Goal: Transaction & Acquisition: Register for event/course

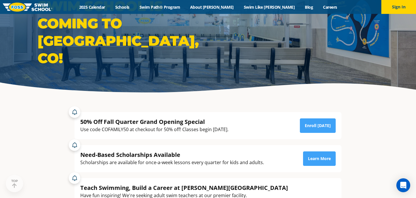
scroll to position [42, 0]
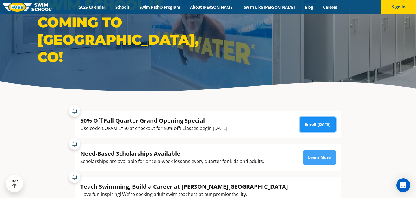
click at [319, 127] on link "Enroll [DATE]" at bounding box center [318, 124] width 36 height 14
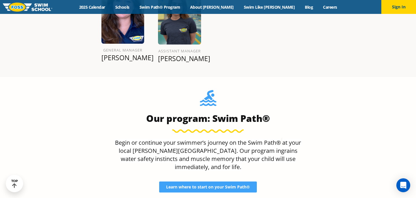
scroll to position [713, 0]
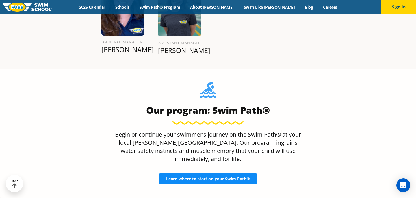
click at [187, 177] on span "Learn where to start on your Swim Path®" at bounding box center [208, 179] width 84 height 4
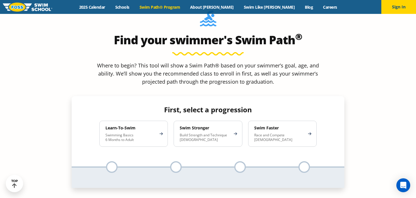
scroll to position [521, 0]
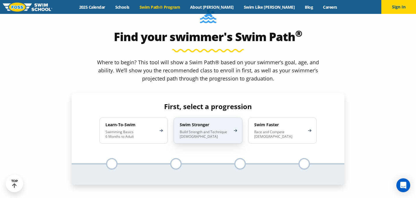
click at [231, 117] on div "Swim Stronger Build Strength and Technique 5-13 Years Old" at bounding box center [208, 130] width 68 height 26
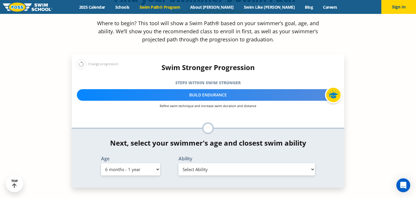
scroll to position [570, 0]
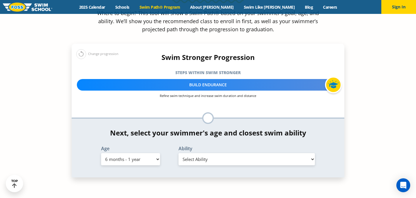
click at [200, 153] on select "Select Ability First in-water experience Comfortable with water poured over the…" at bounding box center [247, 159] width 136 height 12
click at [151, 153] on select "Select Age 6 months - 1 year 1 year 2 years 3 years 4 years 5 years 6 years 7 y…" at bounding box center [130, 159] width 59 height 12
select select "5-years"
click at [101, 153] on select "Select Age 6 months - 1 year 1 year 2 years 3 years 4 years 5 years 6 years 7 y…" at bounding box center [130, 159] width 59 height 12
click at [191, 153] on select "Select Ability First in-water experience When in the water, reliant on a life j…" at bounding box center [247, 159] width 136 height 12
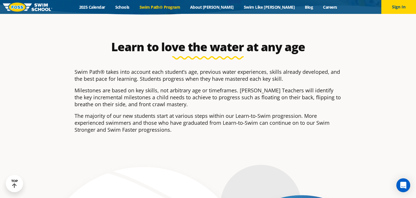
scroll to position [0, 0]
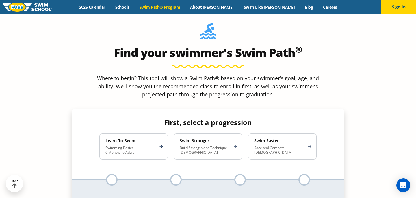
scroll to position [508, 0]
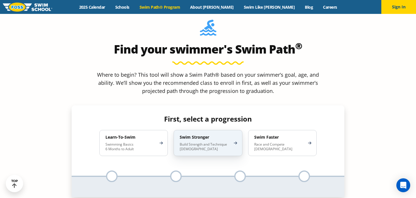
click at [194, 142] on p "Build Strength and Technique 5-13 Years Old" at bounding box center [205, 146] width 51 height 9
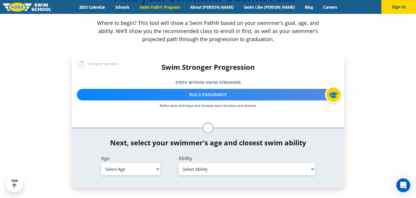
scroll to position [562, 0]
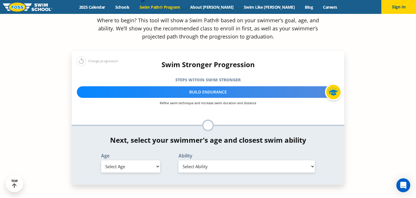
click at [141, 160] on select "Select Age 6 months - 1 year 1 year 2 years 3 years 4 years 5 years 6 years 7 y…" at bounding box center [130, 166] width 59 height 12
select select "5-years"
click at [101, 160] on select "Select Age 6 months - 1 year 1 year 2 years 3 years 4 years 5 years 6 years 7 y…" at bounding box center [130, 166] width 59 height 12
click at [197, 160] on select "Select Ability First in-water experience When in the water, reliant on a life j…" at bounding box center [247, 166] width 136 height 12
select select "5-years-in-open-water-able-to-swim-for-at-least-15-ft-back-to-safety-while-flip…"
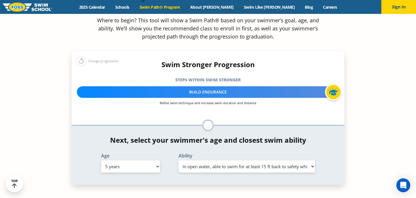
click at [179, 160] on select "Select Ability First in-water experience When in the water, reliant on a life j…" at bounding box center [247, 166] width 136 height 12
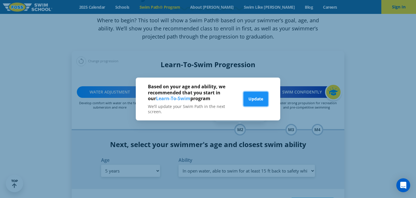
click at [254, 102] on button "Update" at bounding box center [256, 99] width 25 height 14
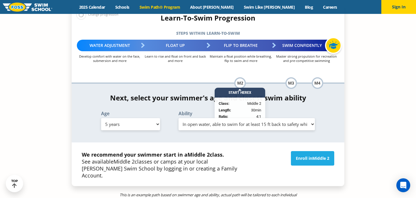
scroll to position [608, 0]
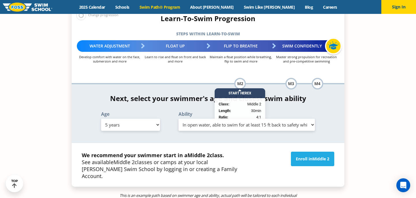
click at [350, 96] on section "Find your swimmer's Swim Path ® Where to begin? This tool will show a Swim Path…" at bounding box center [208, 81] width 416 height 365
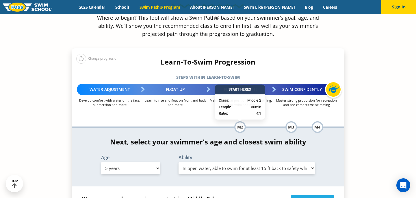
scroll to position [556, 0]
